Goal: Task Accomplishment & Management: Manage account settings

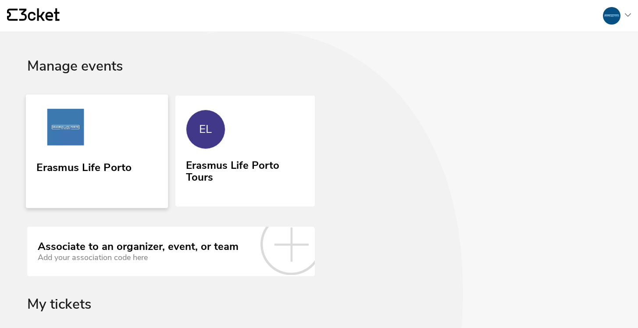
click at [71, 162] on div "Erasmus Life Porto" at bounding box center [83, 166] width 95 height 16
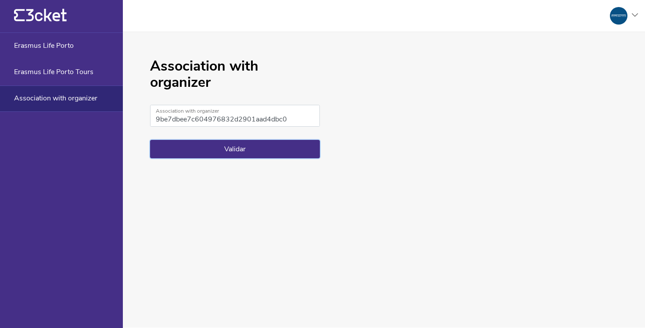
click at [228, 156] on button "Validar" at bounding box center [235, 149] width 170 height 18
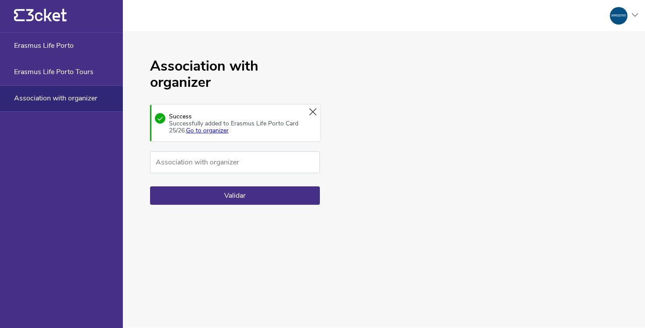
click at [200, 135] on div "Success Successfully added to Erasmus Life Porto Card 25/26. Go to organizer" at bounding box center [235, 123] width 170 height 36
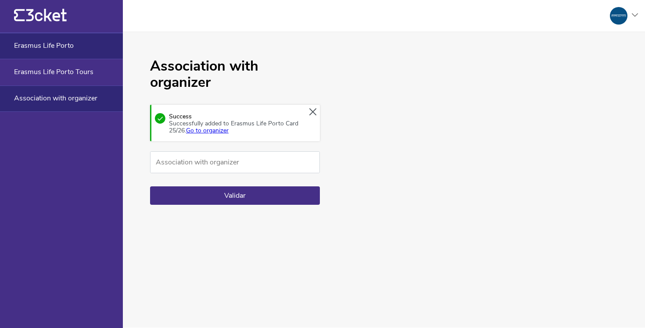
click at [64, 57] on div "Erasmus Life Porto" at bounding box center [61, 46] width 123 height 26
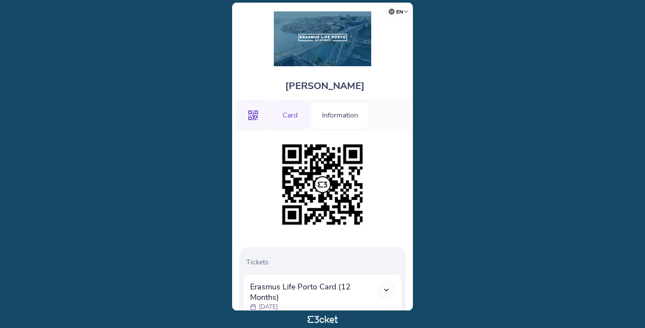
click at [291, 116] on div "Card" at bounding box center [290, 115] width 38 height 28
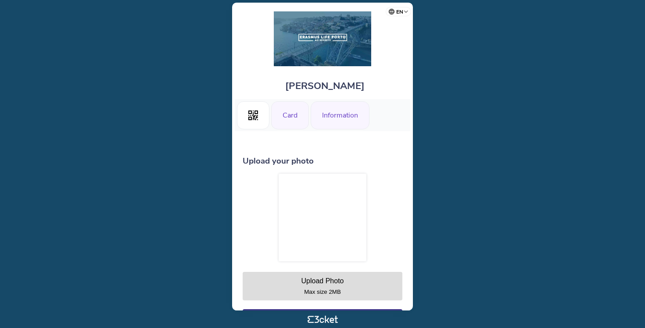
click at [340, 120] on div "Information" at bounding box center [339, 115] width 59 height 28
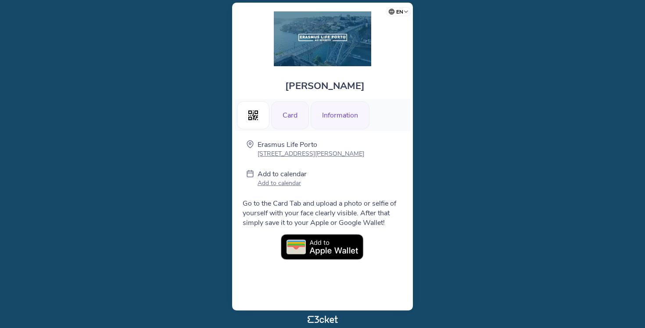
click at [298, 107] on div "Card" at bounding box center [290, 115] width 38 height 28
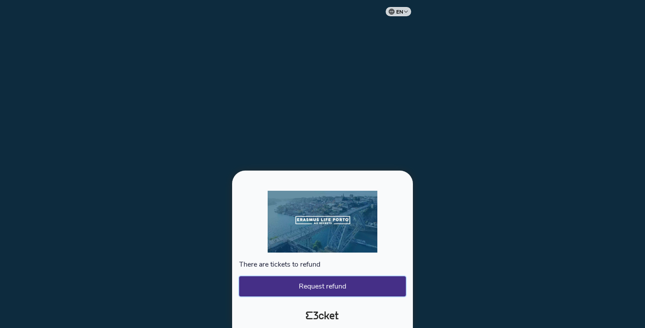
click at [337, 288] on button "Request refund" at bounding box center [322, 286] width 167 height 20
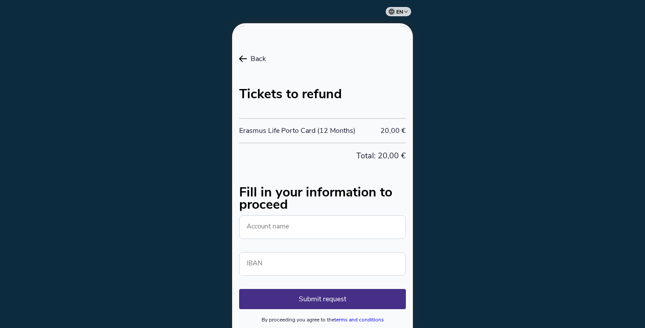
scroll to position [28, 0]
